Goal: Transaction & Acquisition: Book appointment/travel/reservation

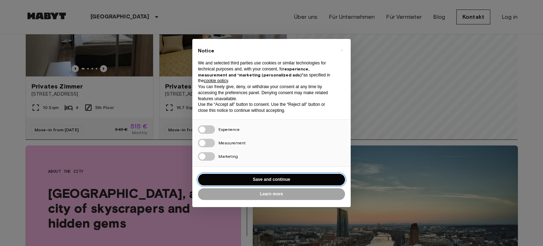
click at [272, 125] on button "Save and continue" at bounding box center [271, 180] width 147 height 12
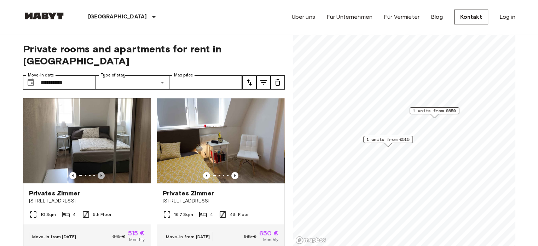
click at [98, 172] on icon "Previous image" at bounding box center [101, 175] width 7 height 7
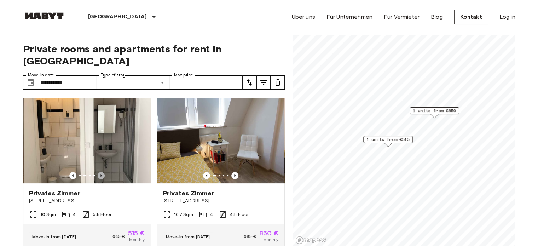
click at [98, 172] on icon "Previous image" at bounding box center [101, 175] width 7 height 7
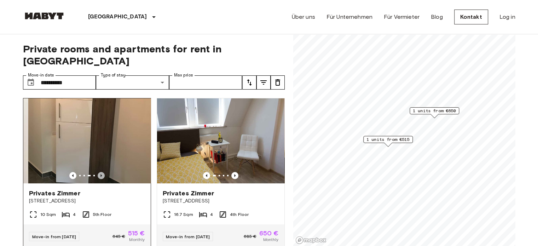
click at [98, 172] on icon "Previous image" at bounding box center [101, 175] width 7 height 7
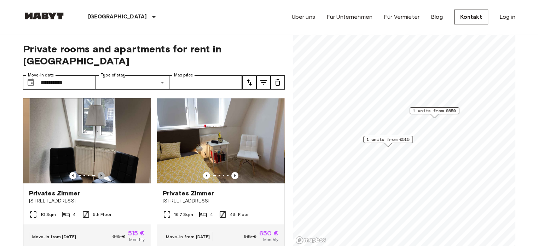
click at [98, 172] on icon "Previous image" at bounding box center [101, 175] width 7 height 7
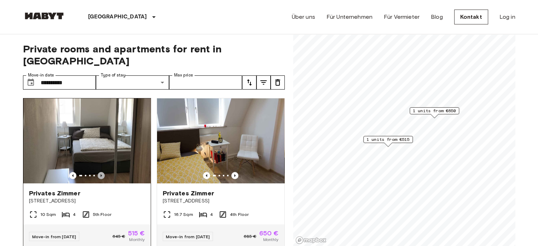
click at [98, 172] on icon "Previous image" at bounding box center [101, 175] width 7 height 7
